Goal: Information Seeking & Learning: Learn about a topic

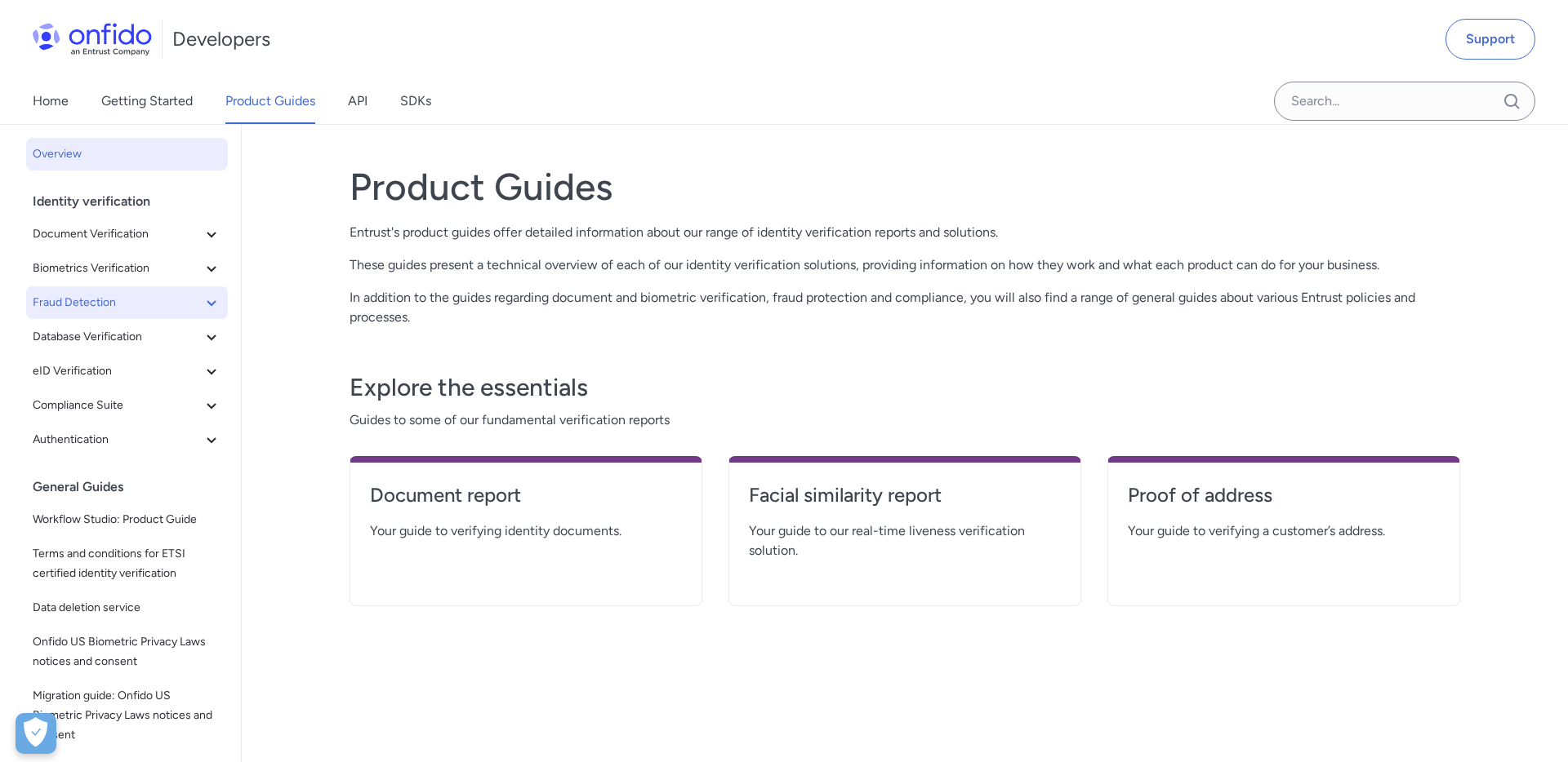
click at [208, 314] on button "Fraud Detection" at bounding box center [127, 303] width 202 height 32
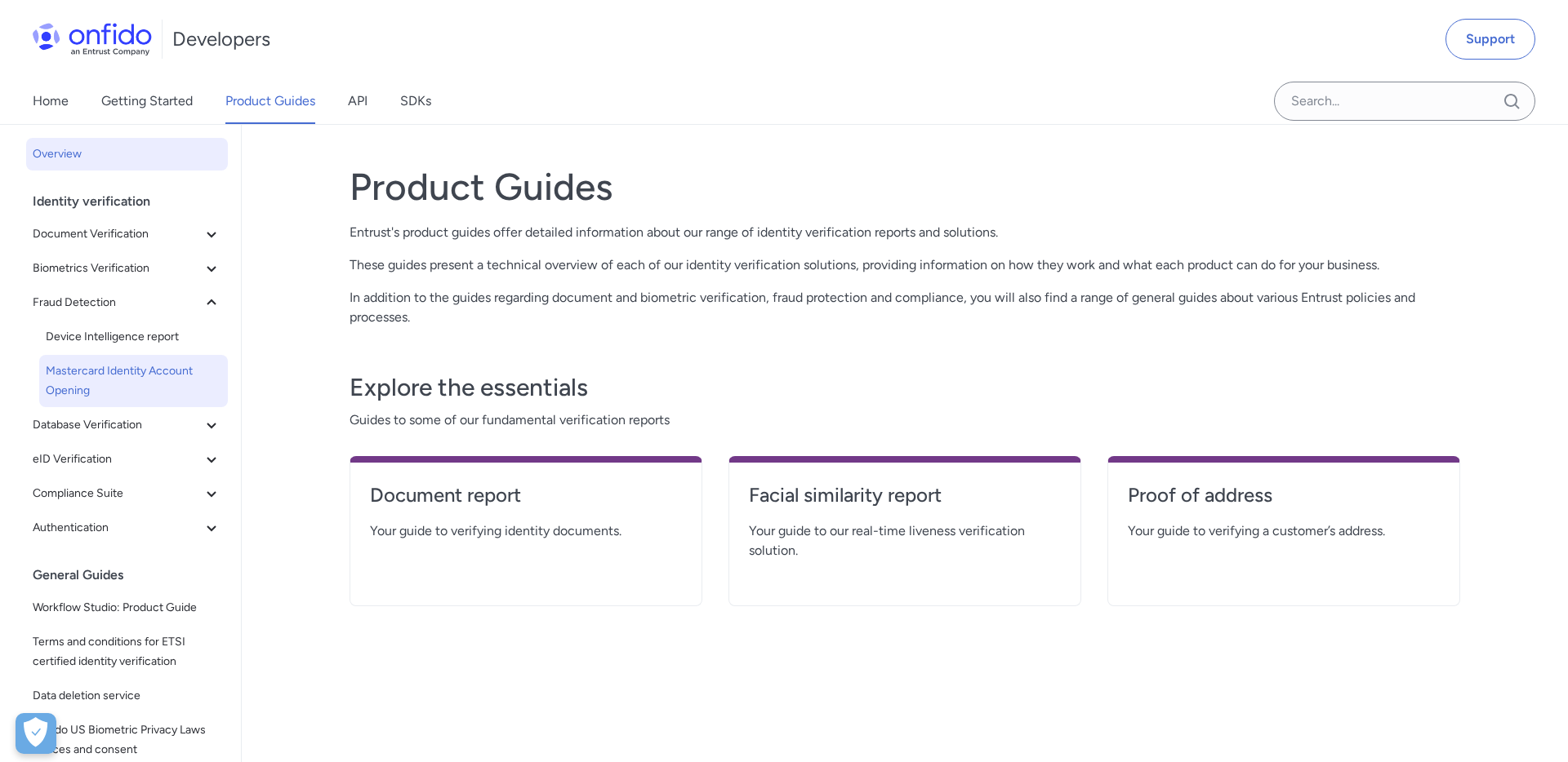
click at [124, 375] on span "Mastercard Identity Account Opening" at bounding box center [134, 381] width 176 height 39
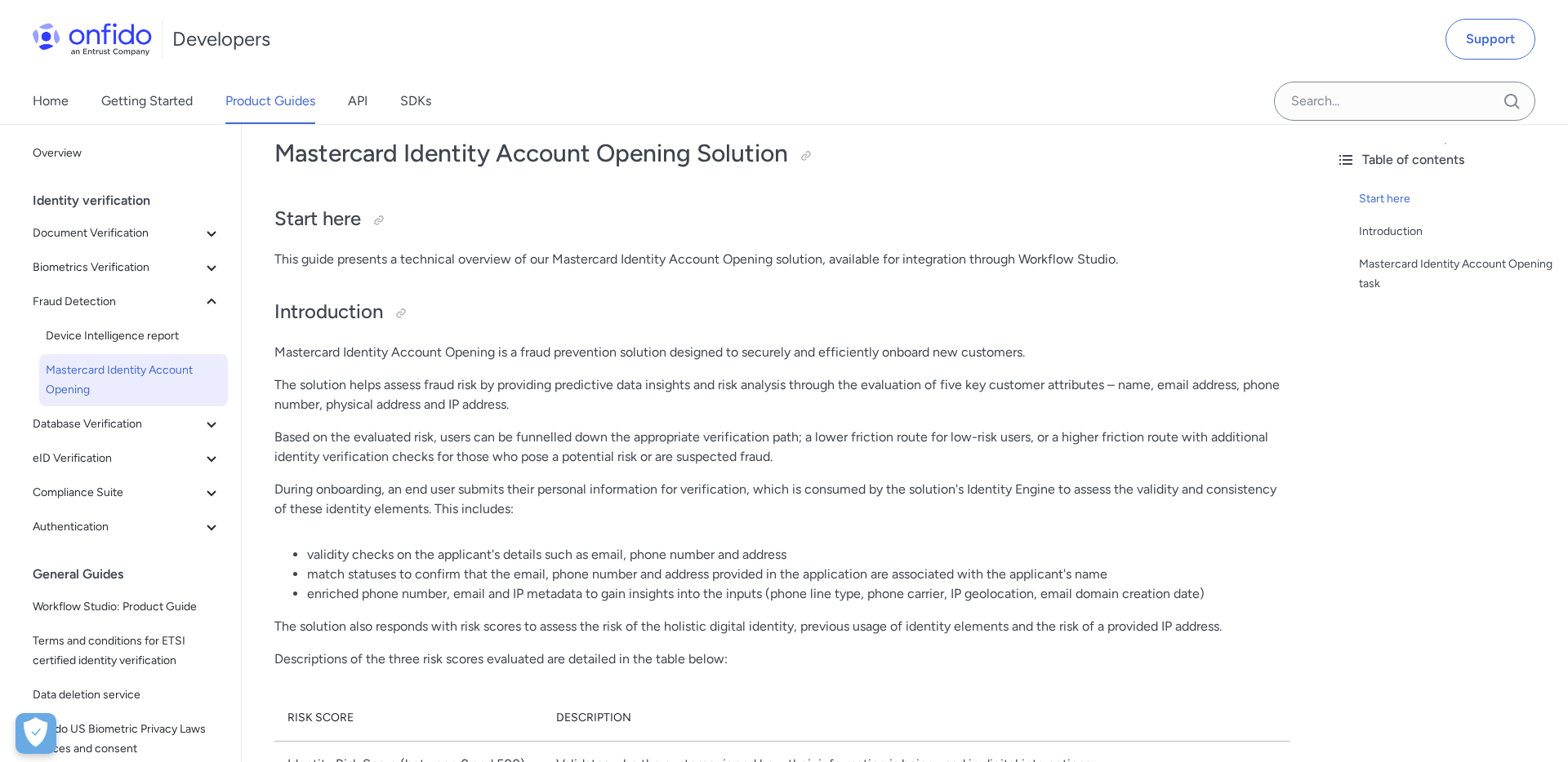
scroll to position [32, 0]
